Goal: Navigation & Orientation: Find specific page/section

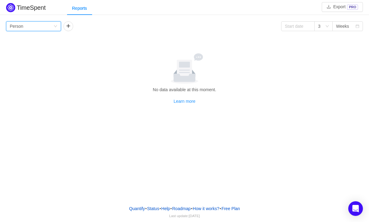
click at [56, 25] on icon "icon: down" at bounding box center [56, 26] width 4 height 4
click at [34, 75] on li "Person" at bounding box center [33, 78] width 55 height 10
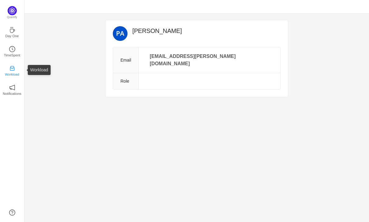
click at [15, 72] on p "Workload" at bounding box center [12, 74] width 14 height 5
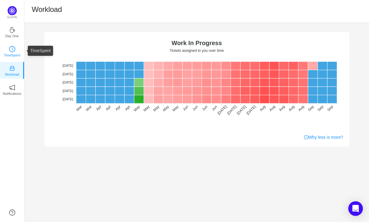
click at [14, 52] on icon "icon: clock-circle" at bounding box center [12, 49] width 6 height 6
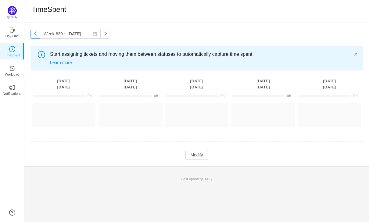
click at [34, 35] on button "button" at bounding box center [35, 34] width 10 height 10
click at [40, 36] on input "Week #38 ~ [DATE]" at bounding box center [70, 34] width 61 height 10
click at [39, 36] on button "button" at bounding box center [35, 34] width 10 height 10
type input "Week #37 ~ [DATE]"
click at [11, 33] on p "Day One" at bounding box center [11, 35] width 13 height 5
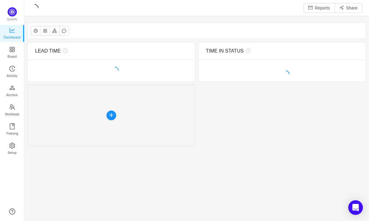
scroll to position [221, 344]
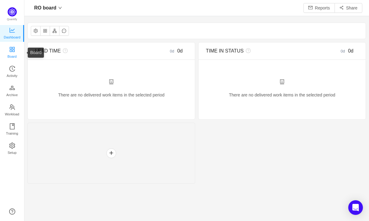
click at [15, 53] on span "Board" at bounding box center [12, 56] width 9 height 12
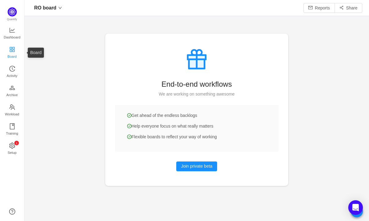
click at [15, 53] on span "Board" at bounding box center [12, 56] width 9 height 12
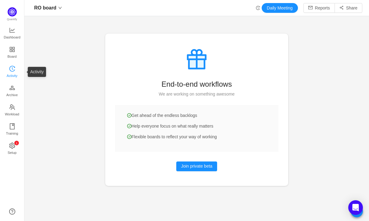
click at [13, 73] on span "Activity" at bounding box center [12, 75] width 11 height 12
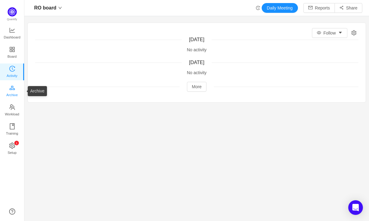
click at [13, 89] on span "Archive" at bounding box center [11, 95] width 11 height 12
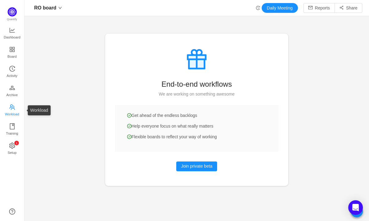
click at [15, 116] on span "Workload" at bounding box center [12, 114] width 14 height 12
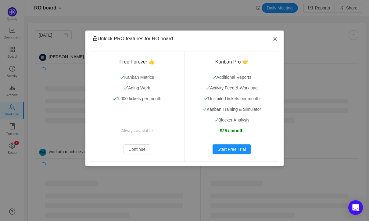
click at [277, 37] on span "Close" at bounding box center [274, 38] width 17 height 17
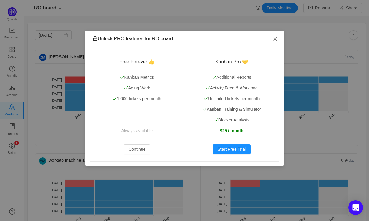
click at [273, 40] on icon "icon: close" at bounding box center [275, 38] width 5 height 5
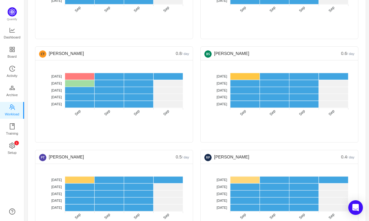
scroll to position [239, 0]
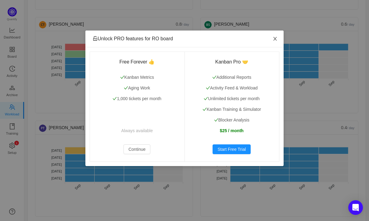
click at [275, 35] on span "Close" at bounding box center [274, 38] width 17 height 17
click at [275, 39] on icon "icon: close" at bounding box center [274, 39] width 3 height 4
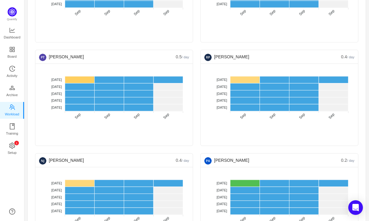
scroll to position [312, 0]
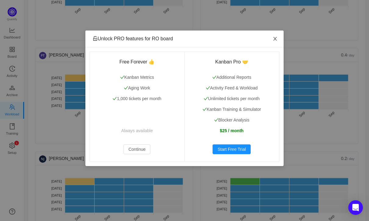
click at [276, 38] on icon "icon: close" at bounding box center [275, 38] width 5 height 5
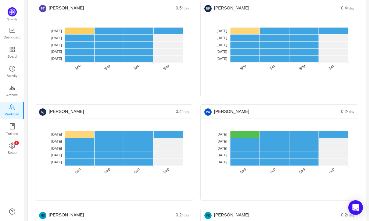
scroll to position [359, 0]
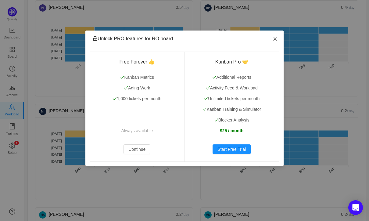
click at [275, 40] on icon "icon: close" at bounding box center [275, 38] width 5 height 5
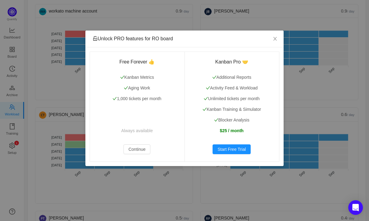
scroll to position [148, 0]
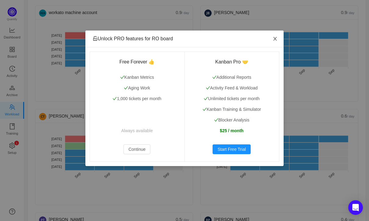
click at [277, 36] on span "Close" at bounding box center [274, 38] width 17 height 17
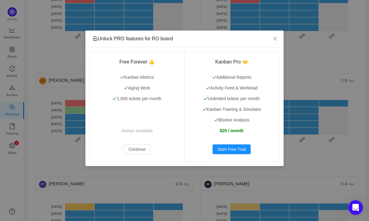
scroll to position [187, 0]
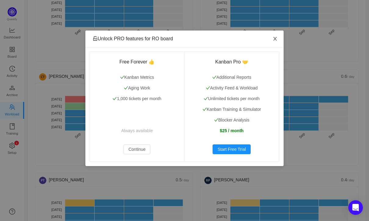
click at [276, 36] on span "Close" at bounding box center [274, 38] width 17 height 17
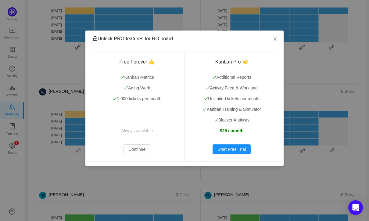
scroll to position [381, 0]
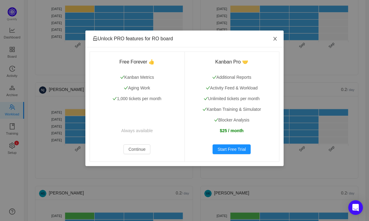
click at [276, 37] on icon "icon: close" at bounding box center [275, 38] width 5 height 5
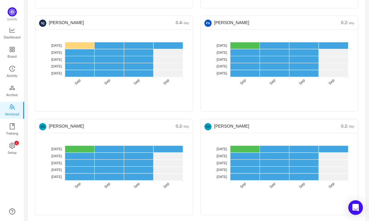
scroll to position [449, 0]
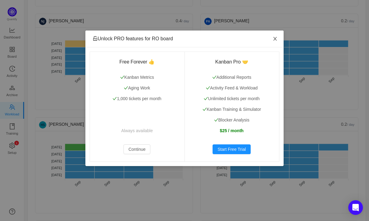
click at [277, 42] on span "Close" at bounding box center [274, 38] width 17 height 17
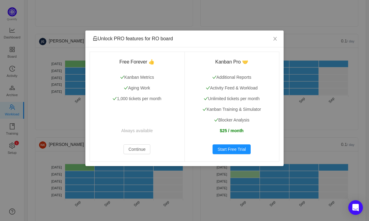
scroll to position [651, 0]
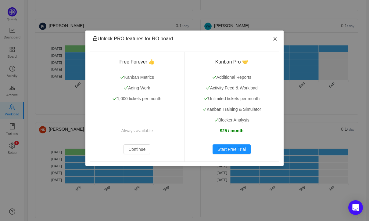
click at [276, 36] on span "Close" at bounding box center [274, 38] width 17 height 17
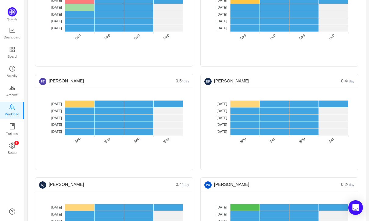
scroll to position [315, 0]
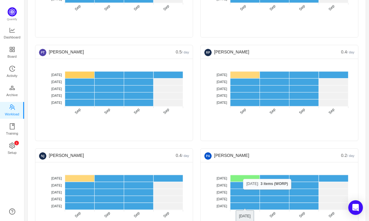
click at [242, 179] on rect at bounding box center [245, 178] width 30 height 7
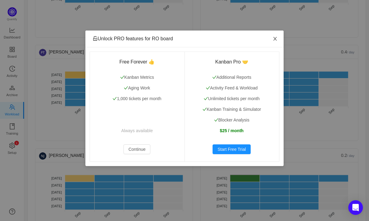
click at [274, 34] on span "Close" at bounding box center [274, 38] width 17 height 17
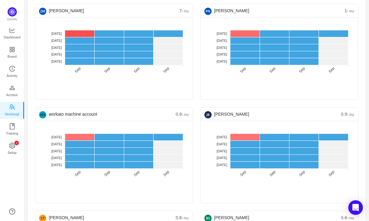
scroll to position [0, 0]
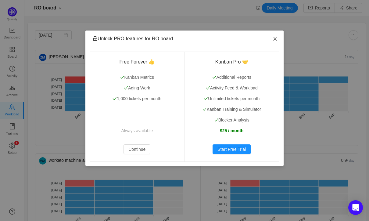
click at [273, 41] on span "Close" at bounding box center [274, 38] width 17 height 17
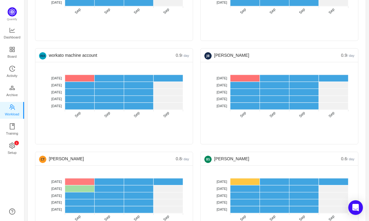
scroll to position [141, 0]
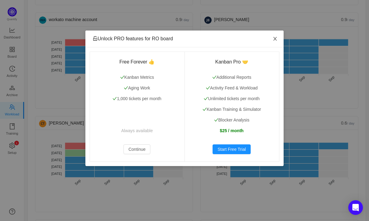
click at [277, 40] on icon "icon: close" at bounding box center [275, 38] width 5 height 5
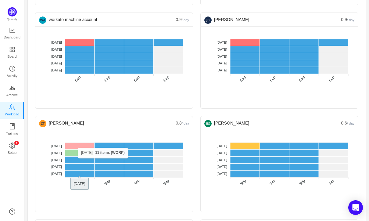
click at [78, 148] on rect at bounding box center [80, 145] width 30 height 7
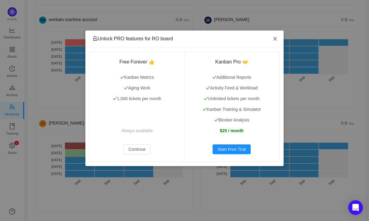
click at [273, 41] on icon "icon: close" at bounding box center [275, 38] width 5 height 5
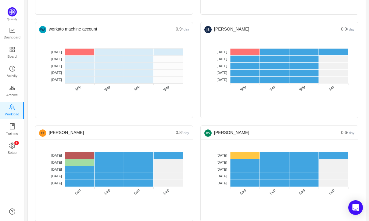
scroll to position [130, 0]
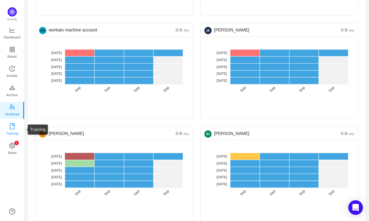
click at [12, 131] on span "Training" at bounding box center [12, 133] width 12 height 12
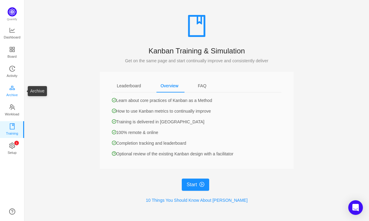
click at [13, 91] on span "Archive" at bounding box center [11, 95] width 11 height 12
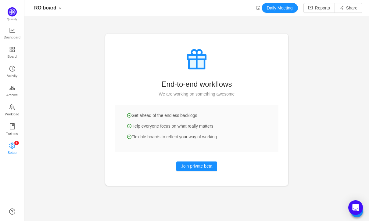
click at [14, 144] on icon "icon: setting" at bounding box center [12, 145] width 6 height 6
